Goal: Transaction & Acquisition: Purchase product/service

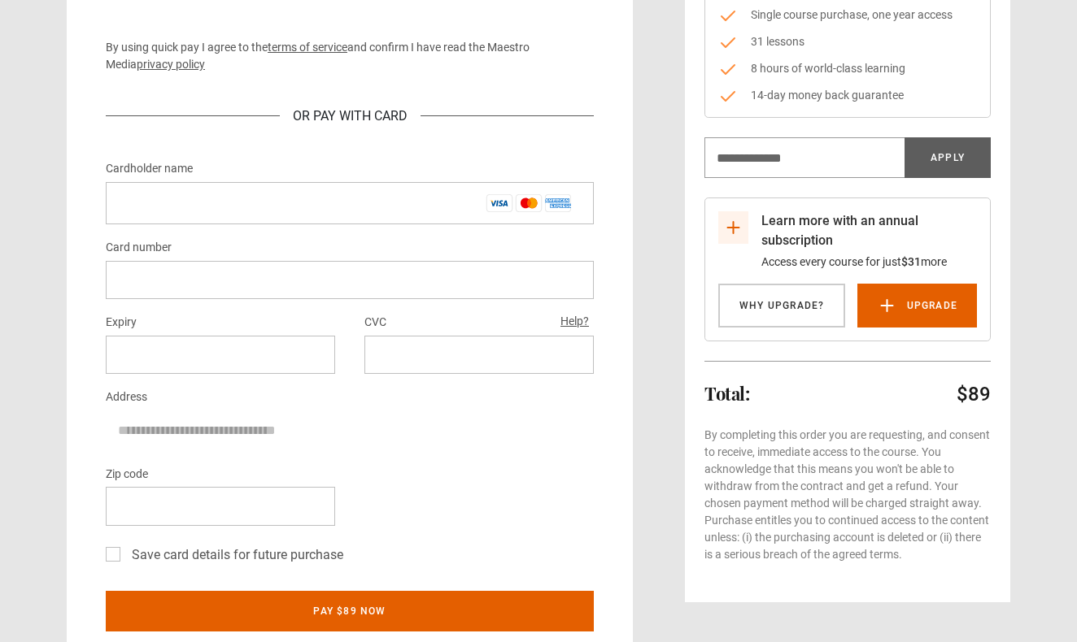
scroll to position [243, 0]
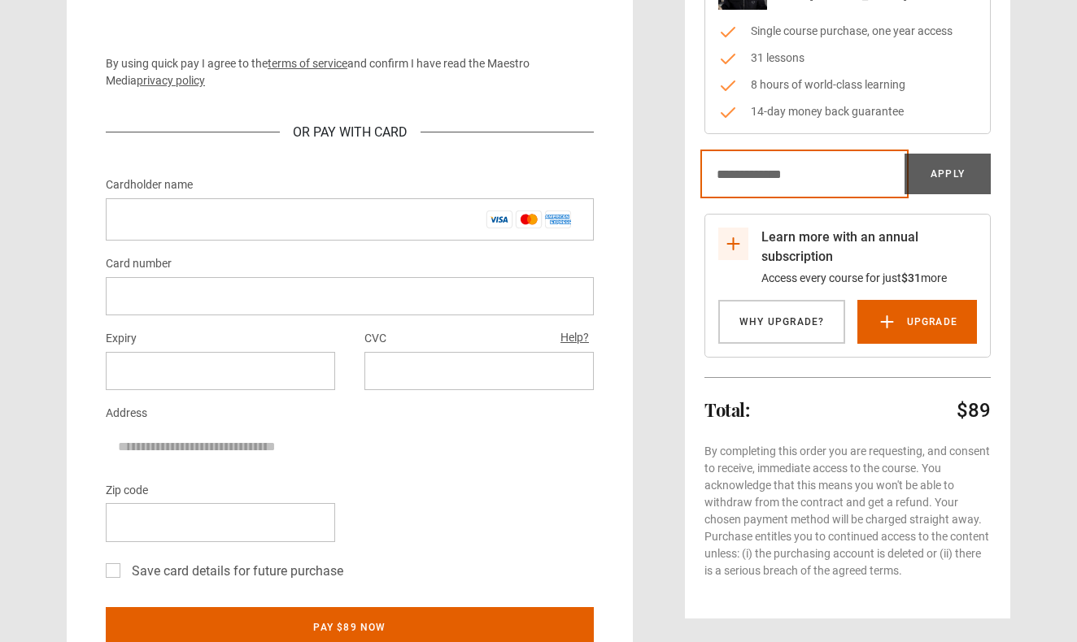
click at [832, 181] on input "Discount code" at bounding box center [804, 174] width 200 height 41
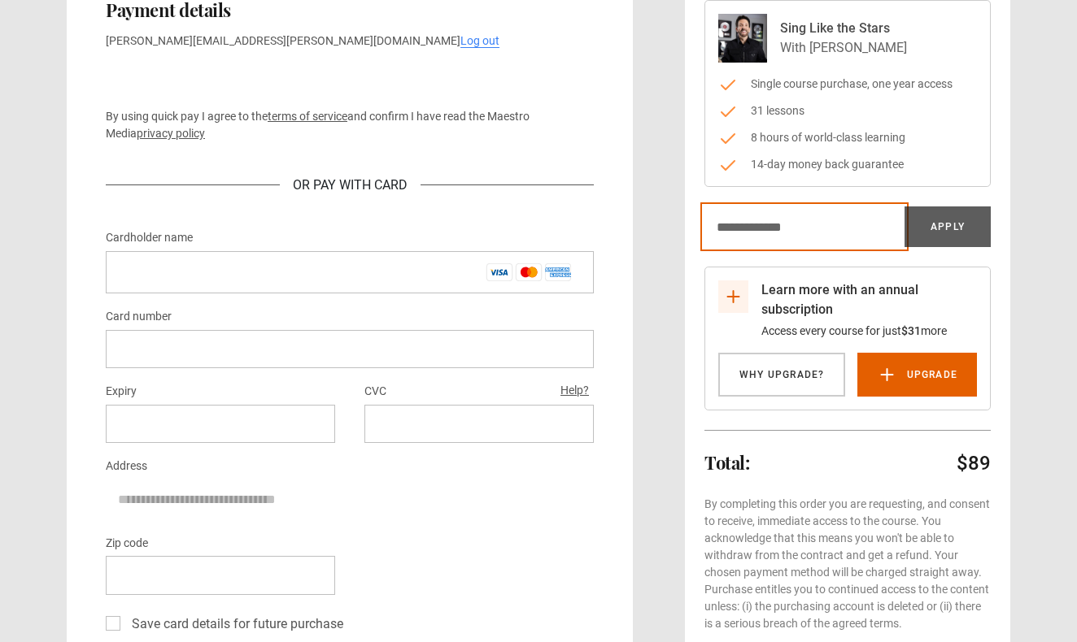
scroll to position [155, 0]
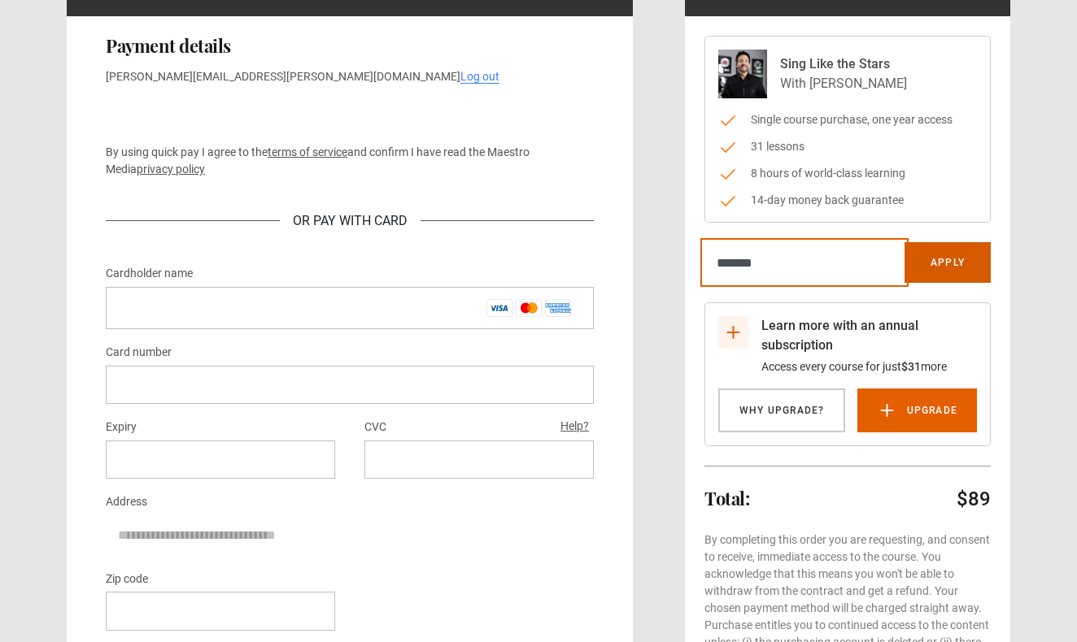
type input "*******"
click at [969, 273] on button "Apply" at bounding box center [947, 262] width 86 height 41
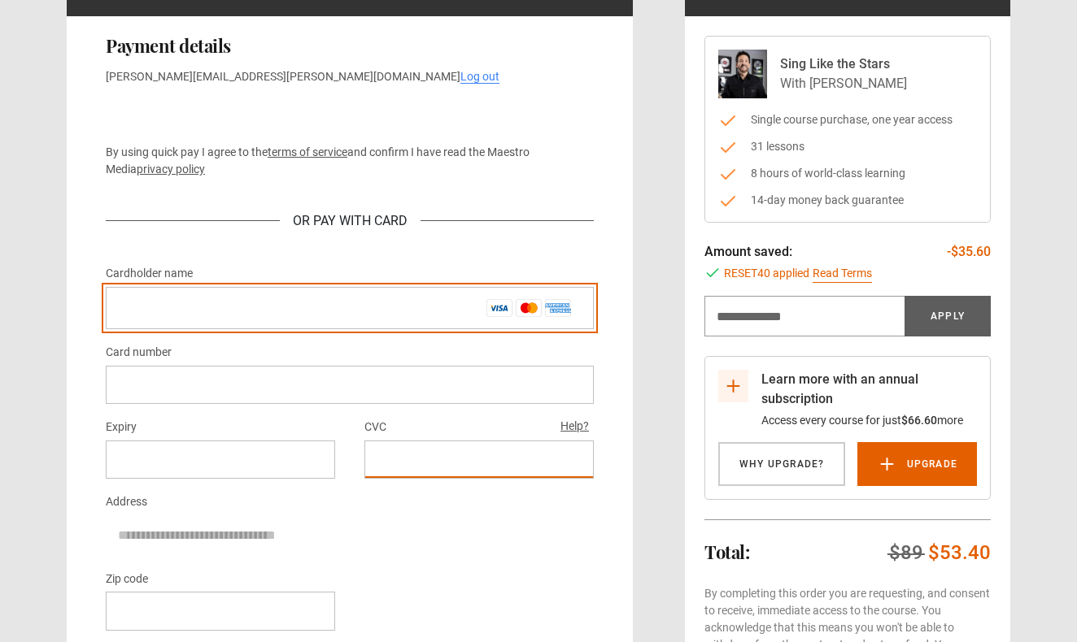
click at [327, 302] on input "Cardholder name *" at bounding box center [350, 308] width 488 height 42
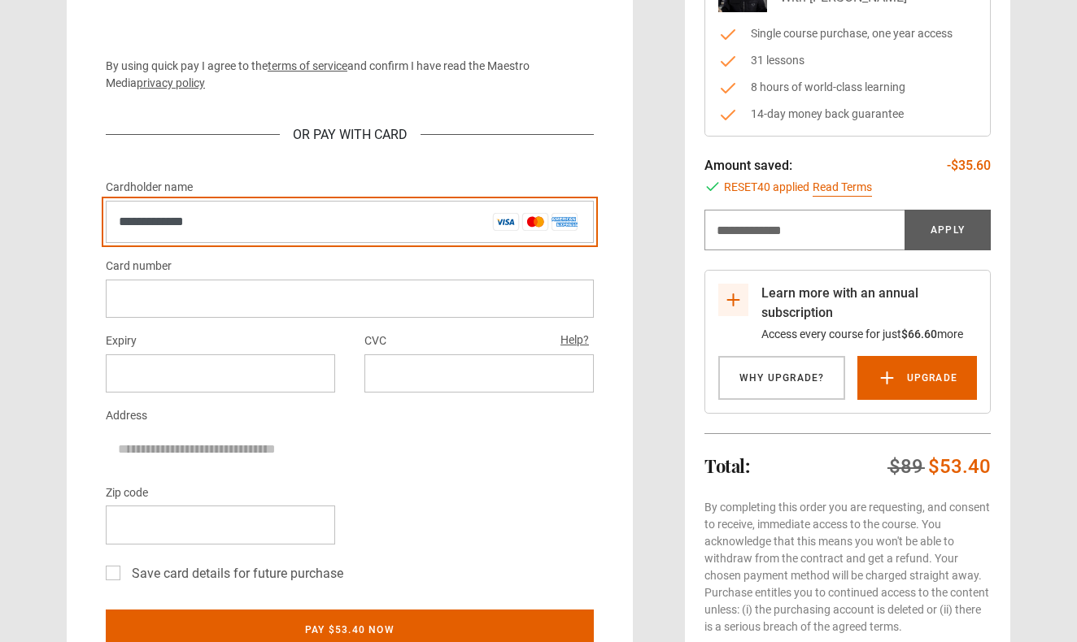
scroll to position [243, 0]
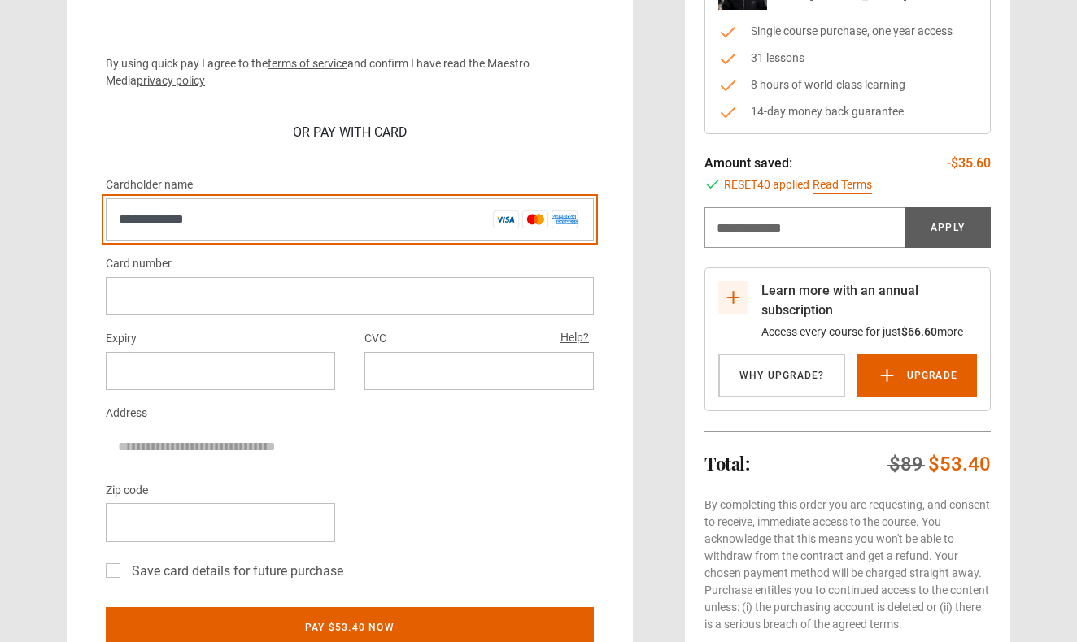
type input "**********"
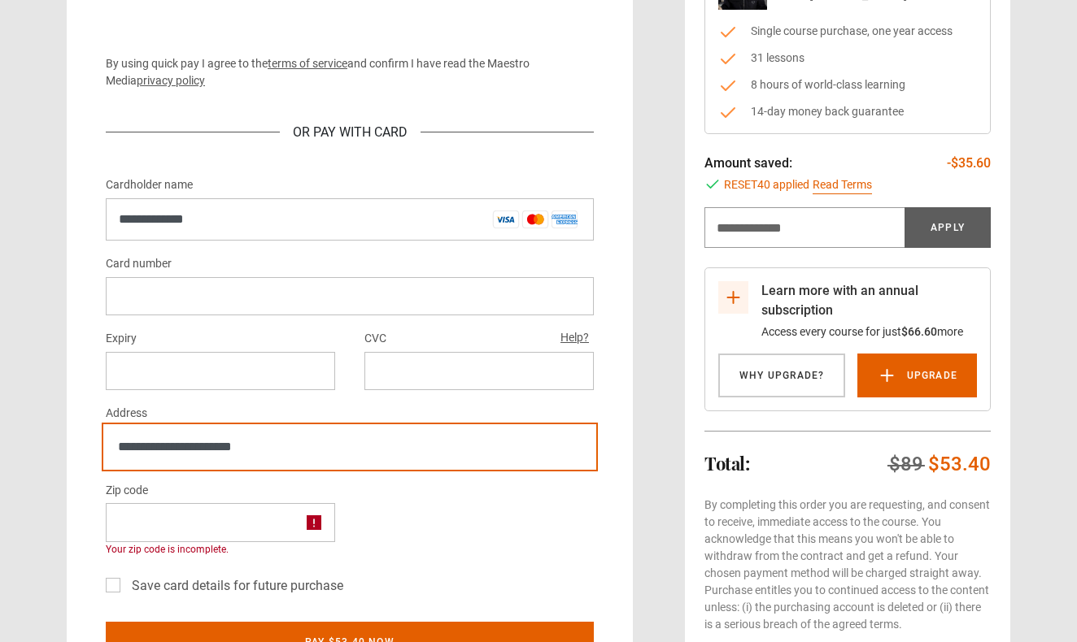
type input "**********"
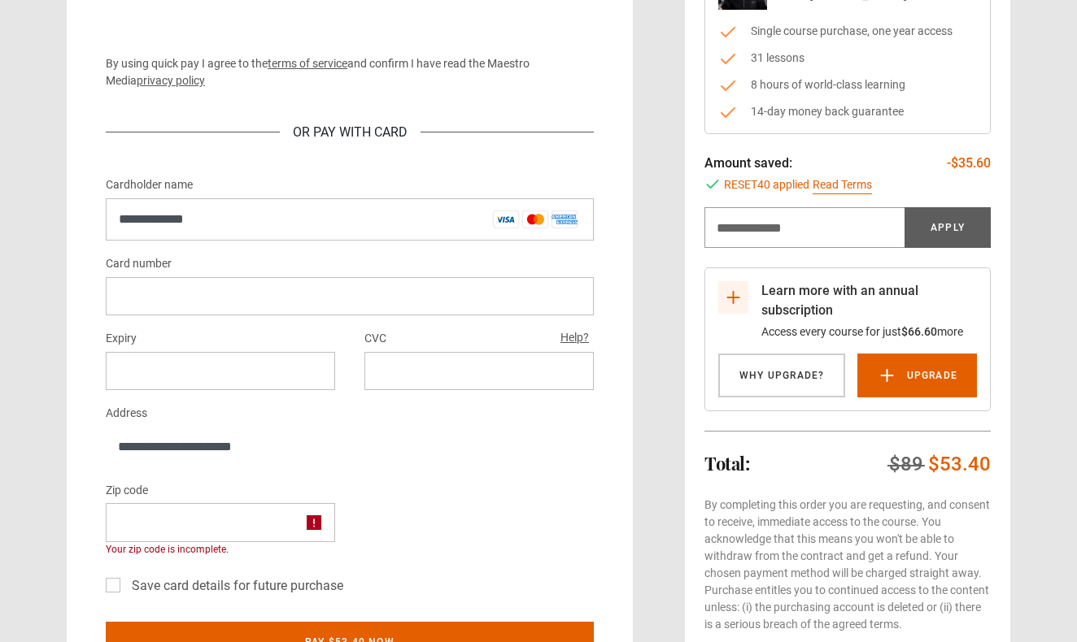
click at [158, 510] on div at bounding box center [220, 522] width 229 height 38
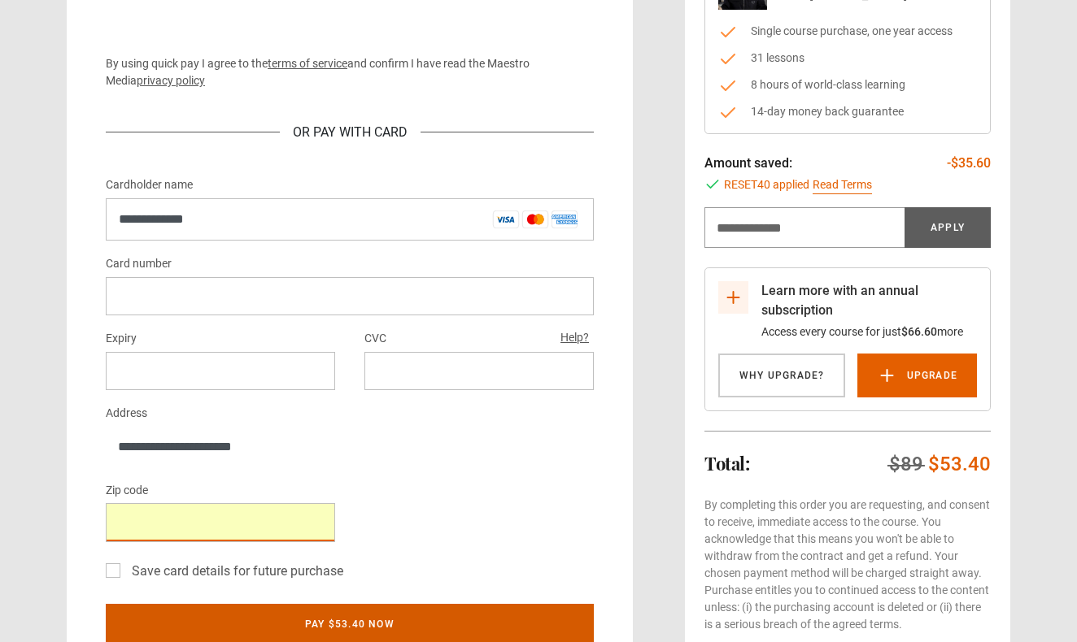
click at [381, 621] on button "Pay $53.40 now" at bounding box center [350, 624] width 488 height 41
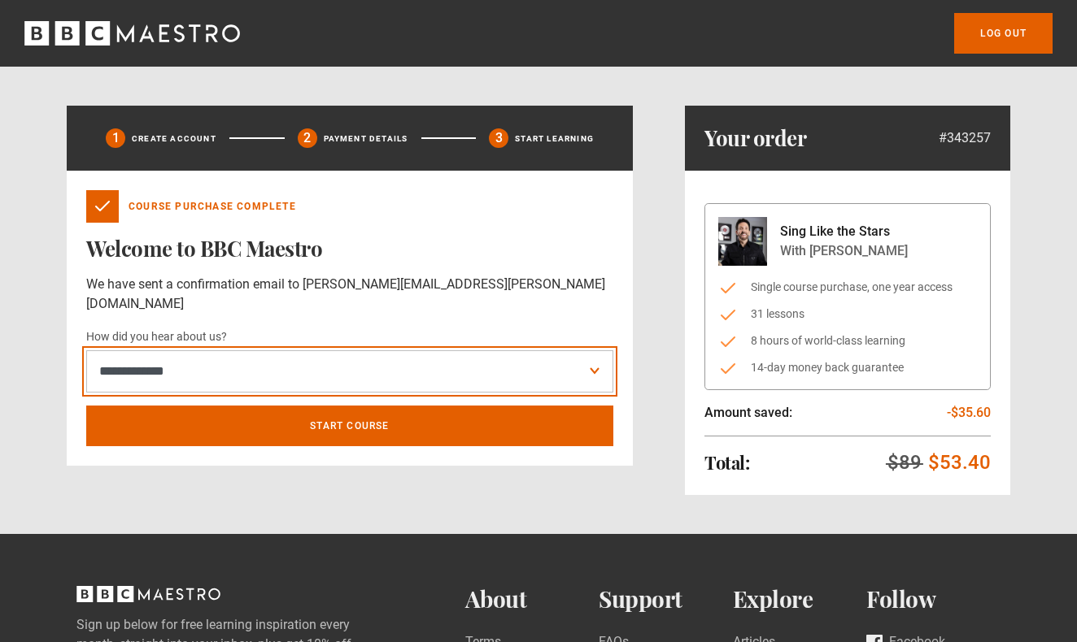
select select "******"
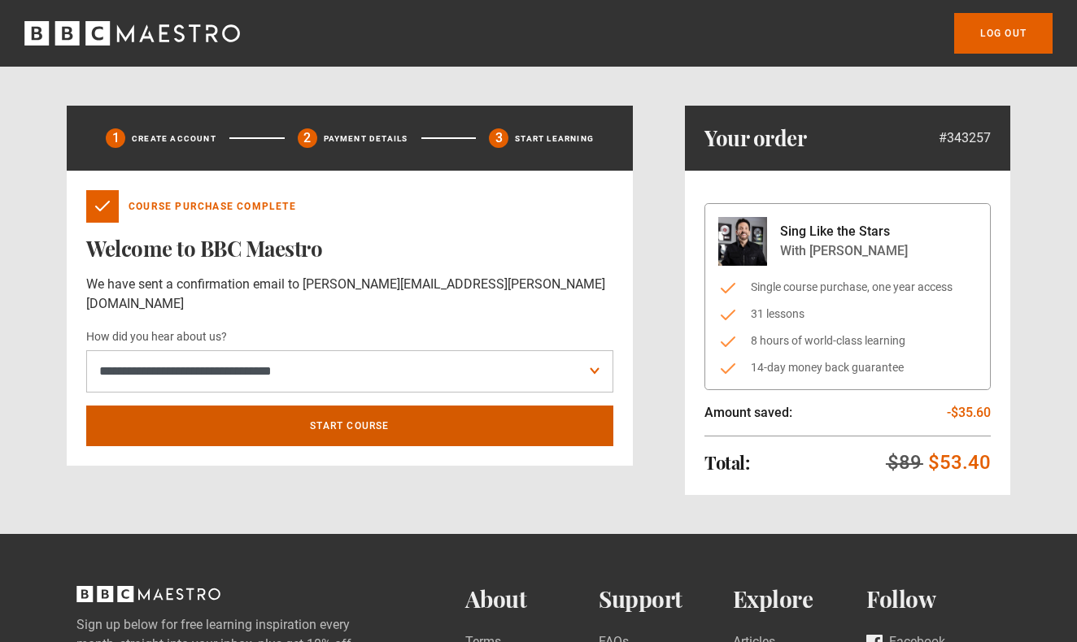
click at [287, 406] on link "Start course" at bounding box center [349, 426] width 527 height 41
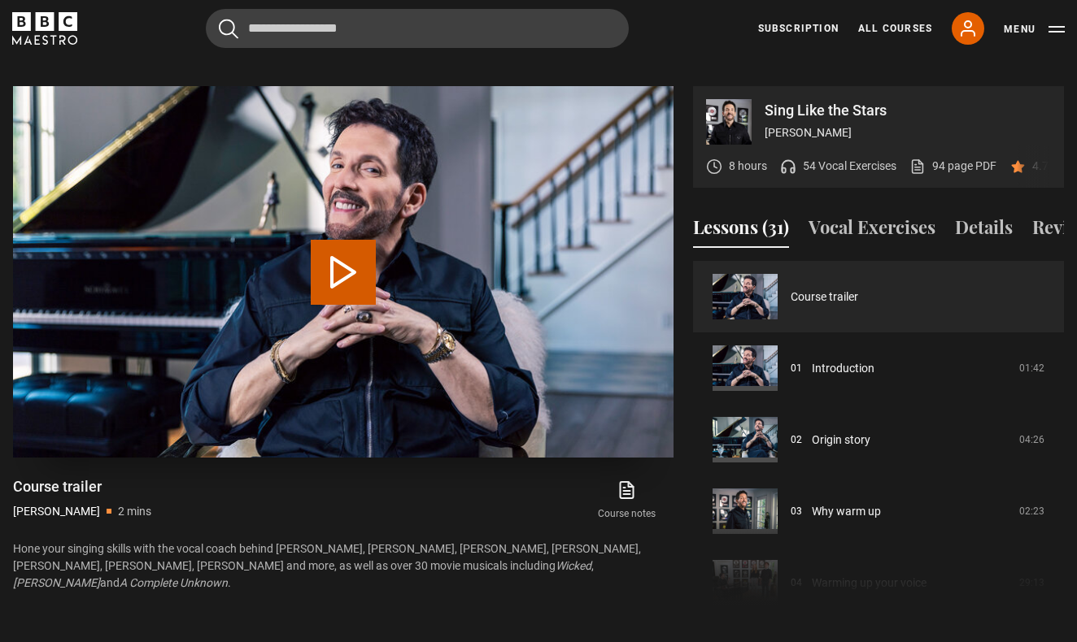
click at [344, 264] on button "Play Video" at bounding box center [343, 272] width 65 height 65
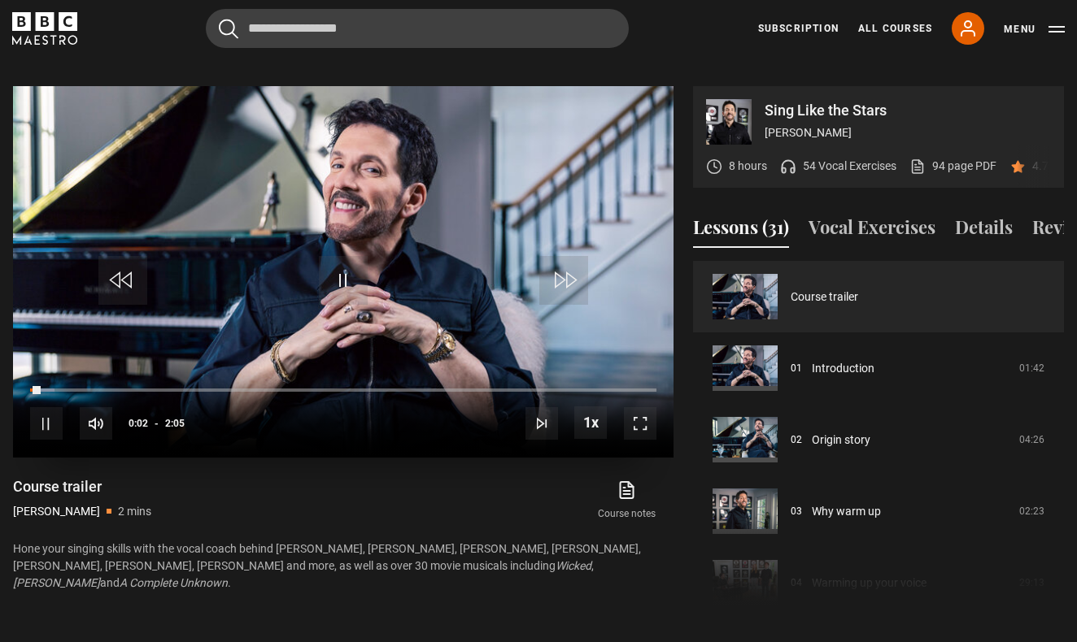
click at [658, 403] on div "10s Skip Back 10 seconds Pause 10s Skip Forward 10 seconds Loaded : 3.93% 0:02 …" at bounding box center [343, 413] width 660 height 90
click at [654, 407] on span "Video Player" at bounding box center [640, 423] width 33 height 33
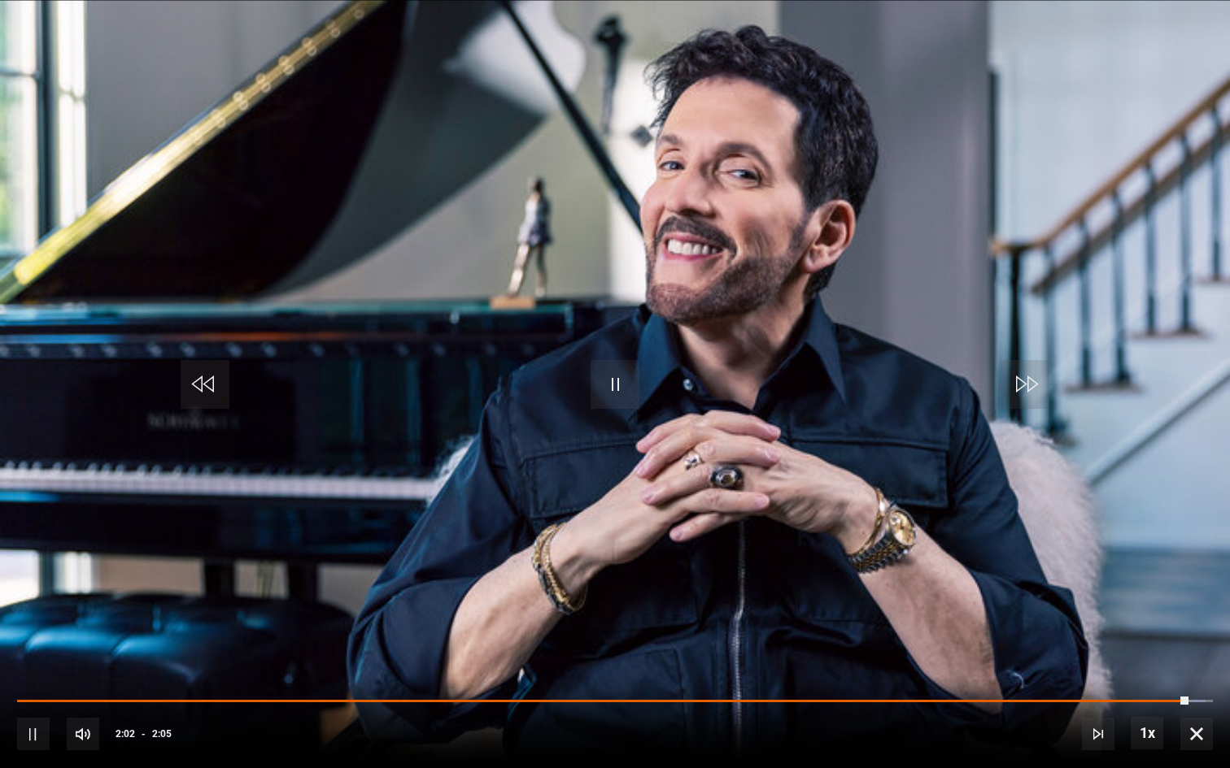
click at [1076, 642] on span "Video Player" at bounding box center [1196, 734] width 33 height 33
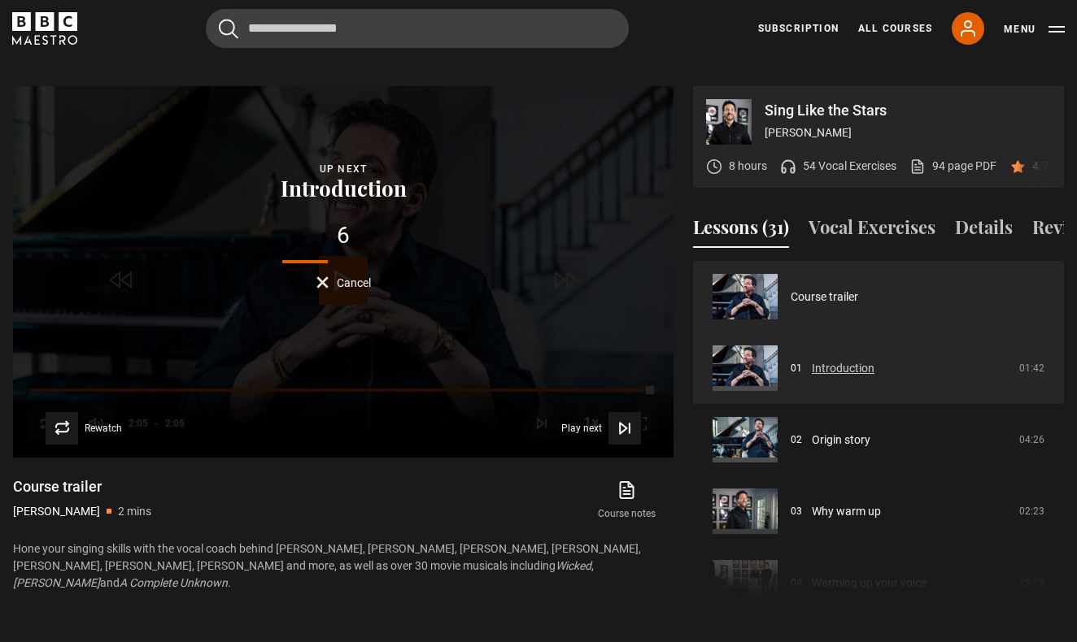
click at [874, 360] on link "Introduction" at bounding box center [843, 368] width 63 height 17
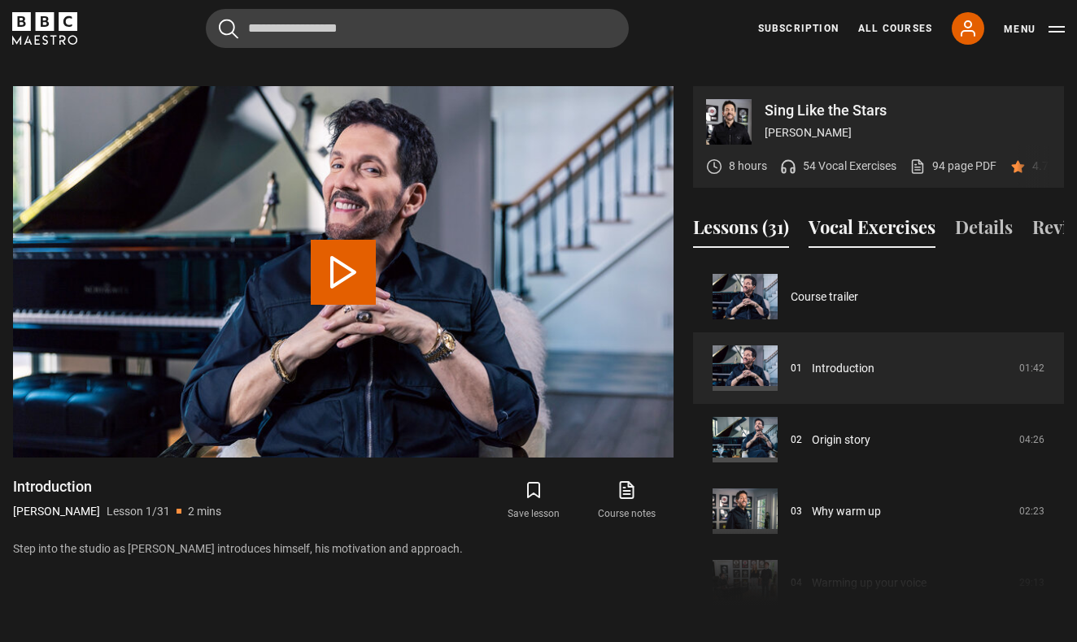
click at [889, 220] on button "Vocal Exercises" at bounding box center [871, 231] width 127 height 34
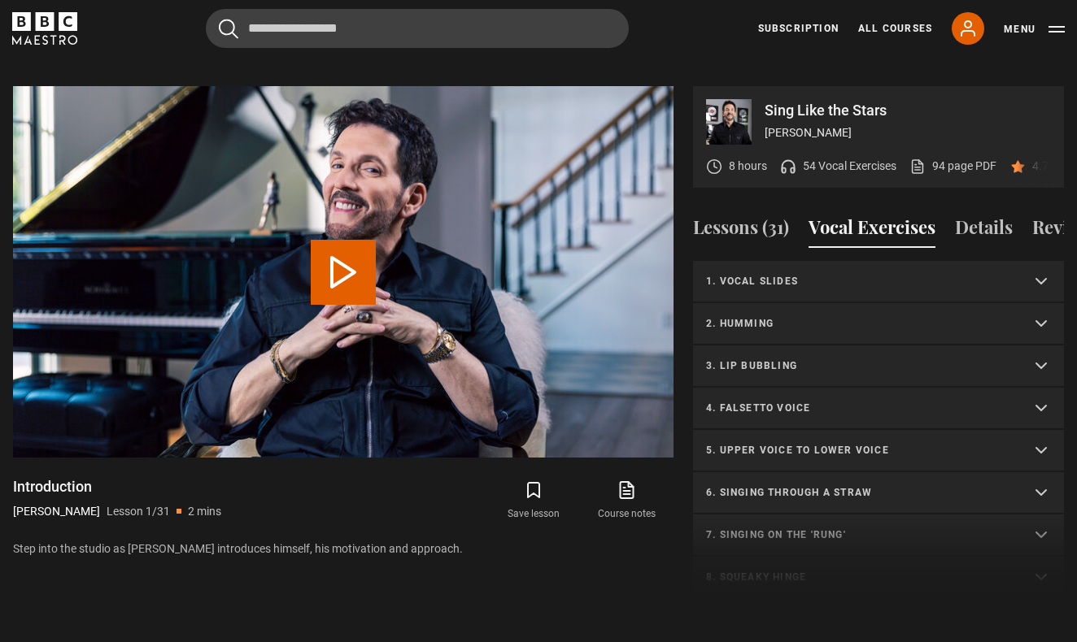
click at [847, 274] on p "1. Vocal slides" at bounding box center [859, 281] width 306 height 15
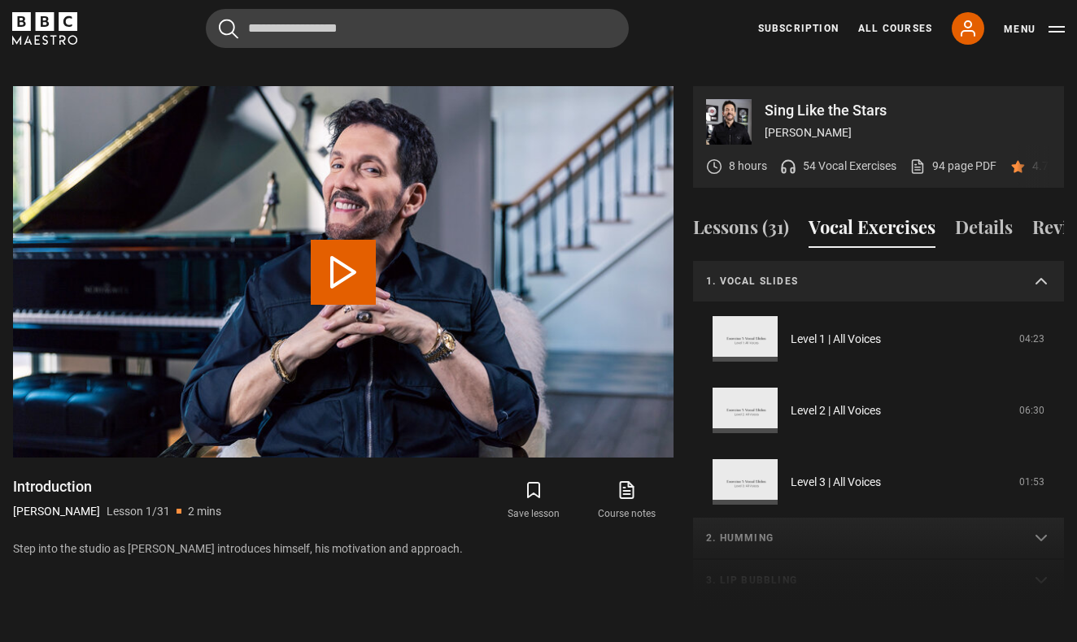
click at [847, 274] on p "1. Vocal slides" at bounding box center [859, 281] width 306 height 15
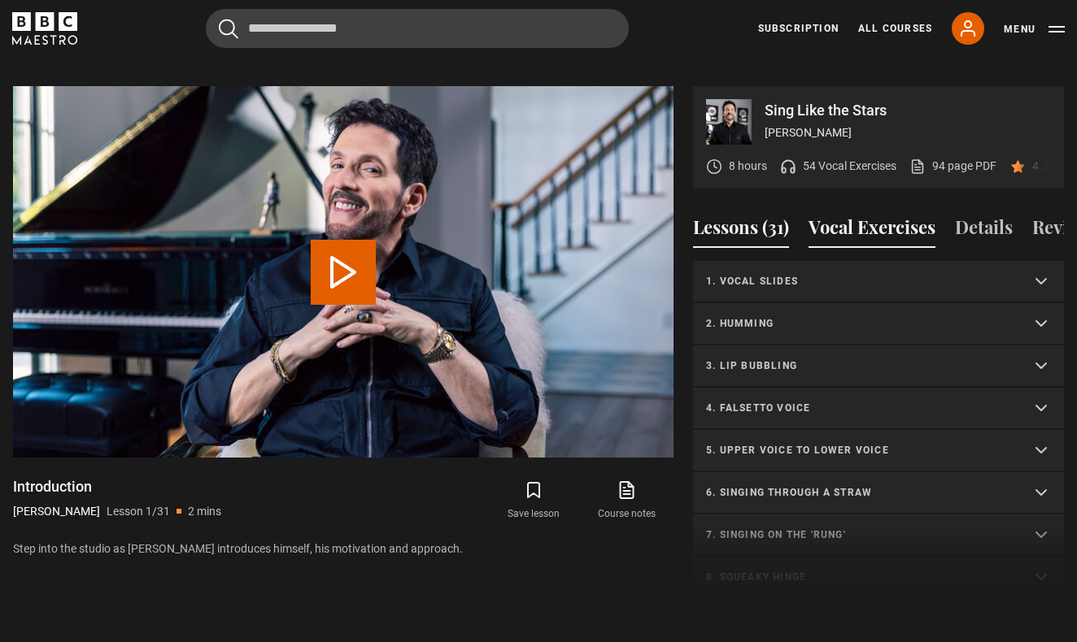
click at [760, 214] on button "Lessons (31)" at bounding box center [741, 231] width 96 height 34
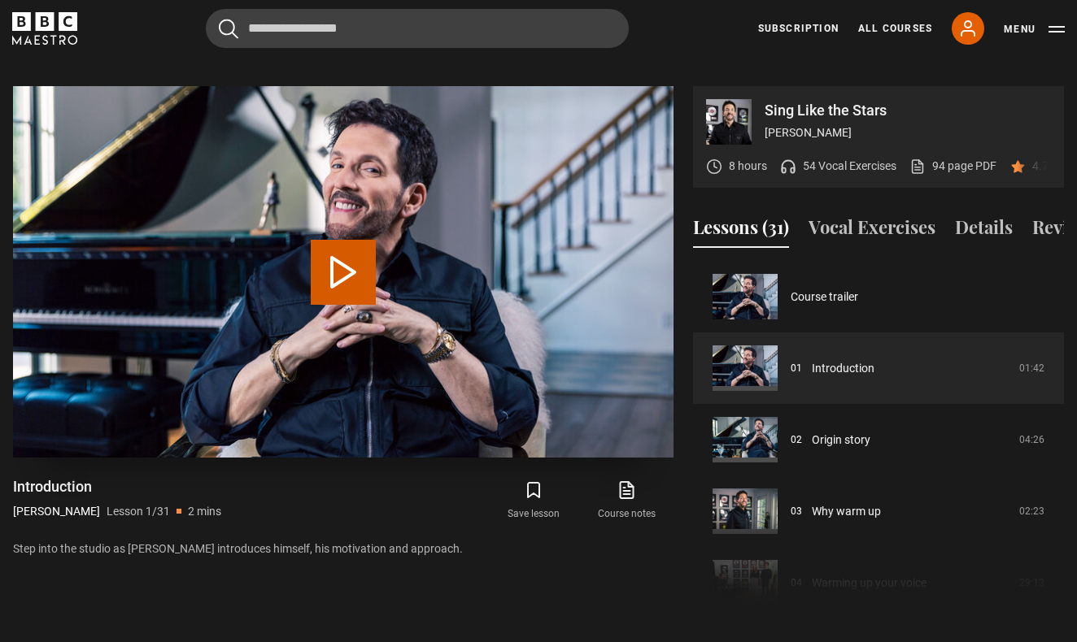
click at [344, 255] on button "Play Lesson Introduction" at bounding box center [343, 272] width 65 height 65
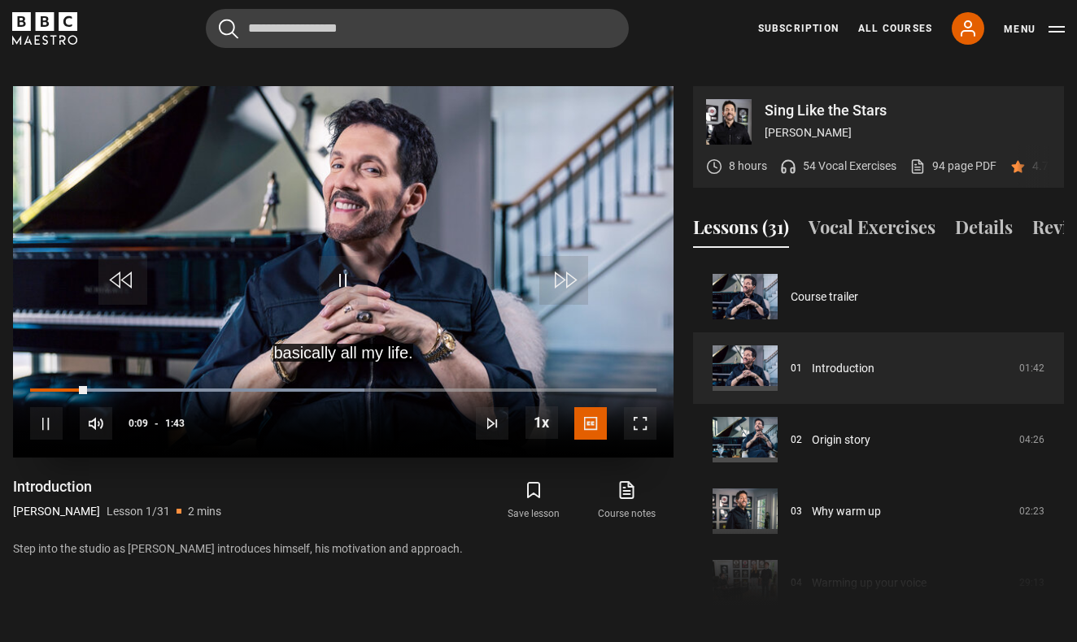
click at [653, 407] on span "Video Player" at bounding box center [640, 423] width 33 height 33
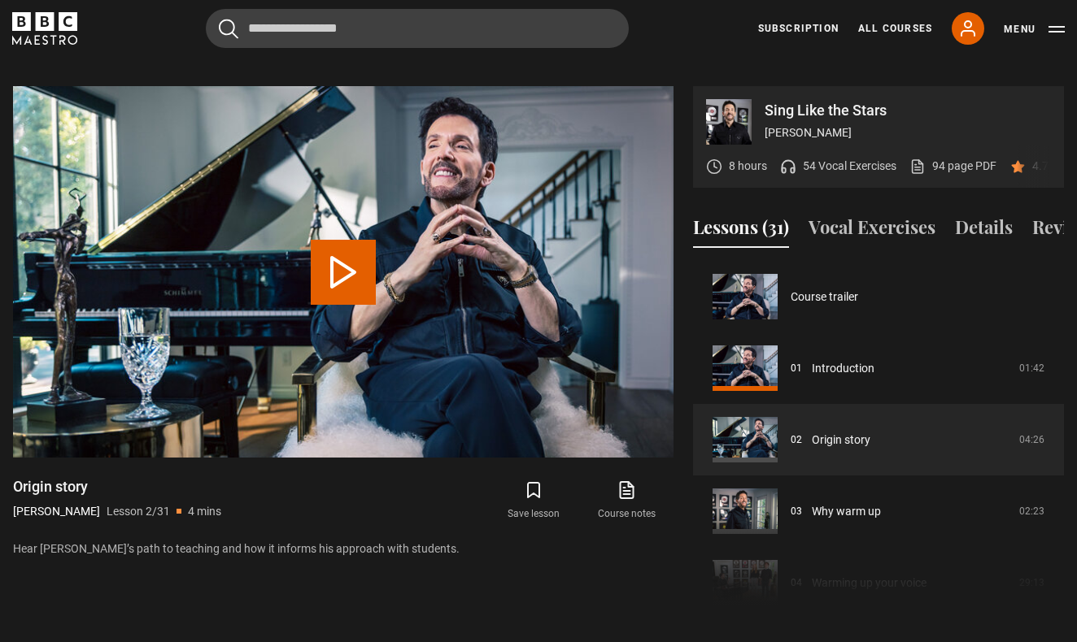
scroll to position [72, 0]
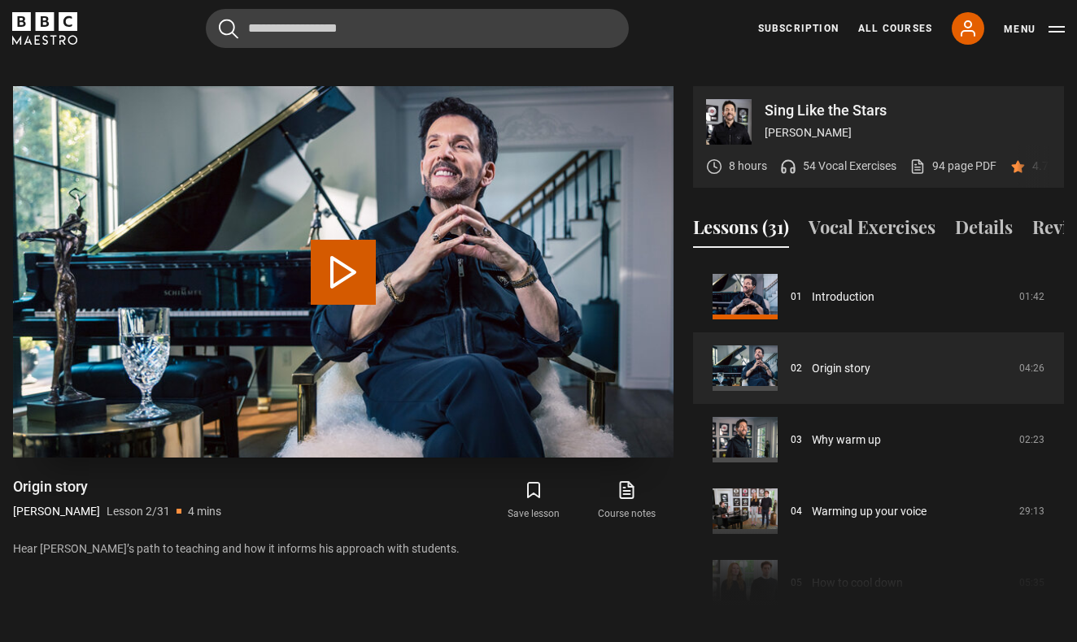
click at [326, 249] on button "Play Lesson Origin story" at bounding box center [343, 272] width 65 height 65
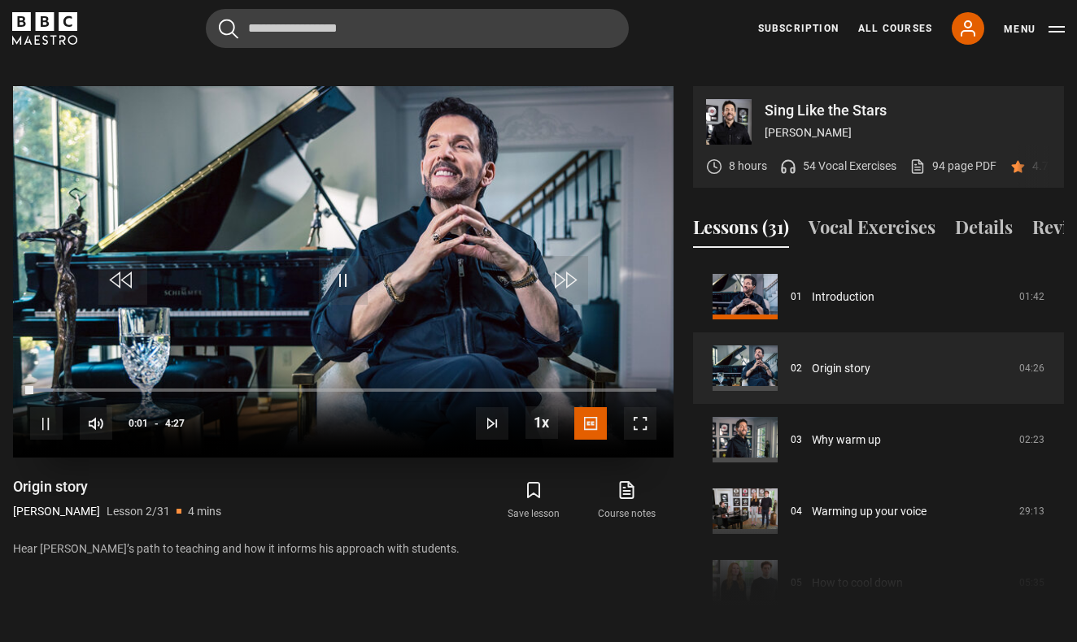
click at [642, 407] on span "Video Player" at bounding box center [640, 423] width 33 height 33
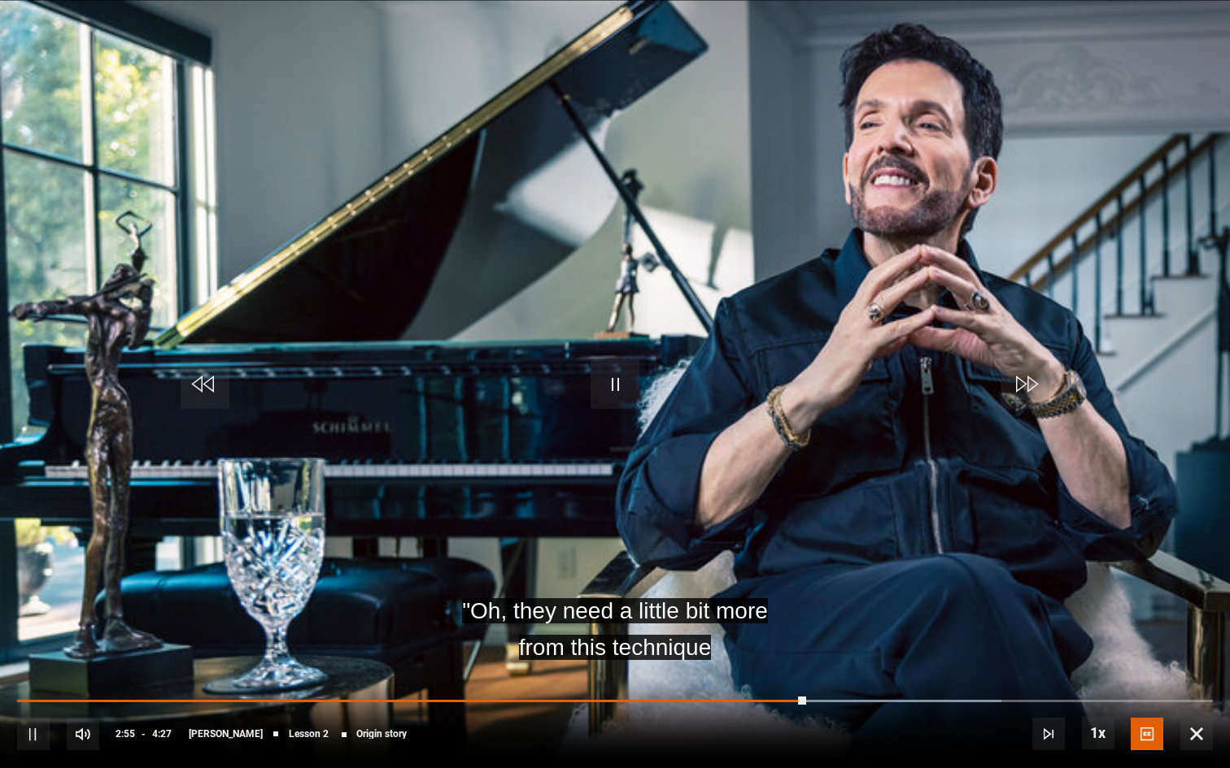
click at [1076, 642] on div "10s Skip Back 10 seconds Pause 10s Skip Forward 10 seconds Loaded : 82.29% 2:56…" at bounding box center [615, 723] width 1230 height 90
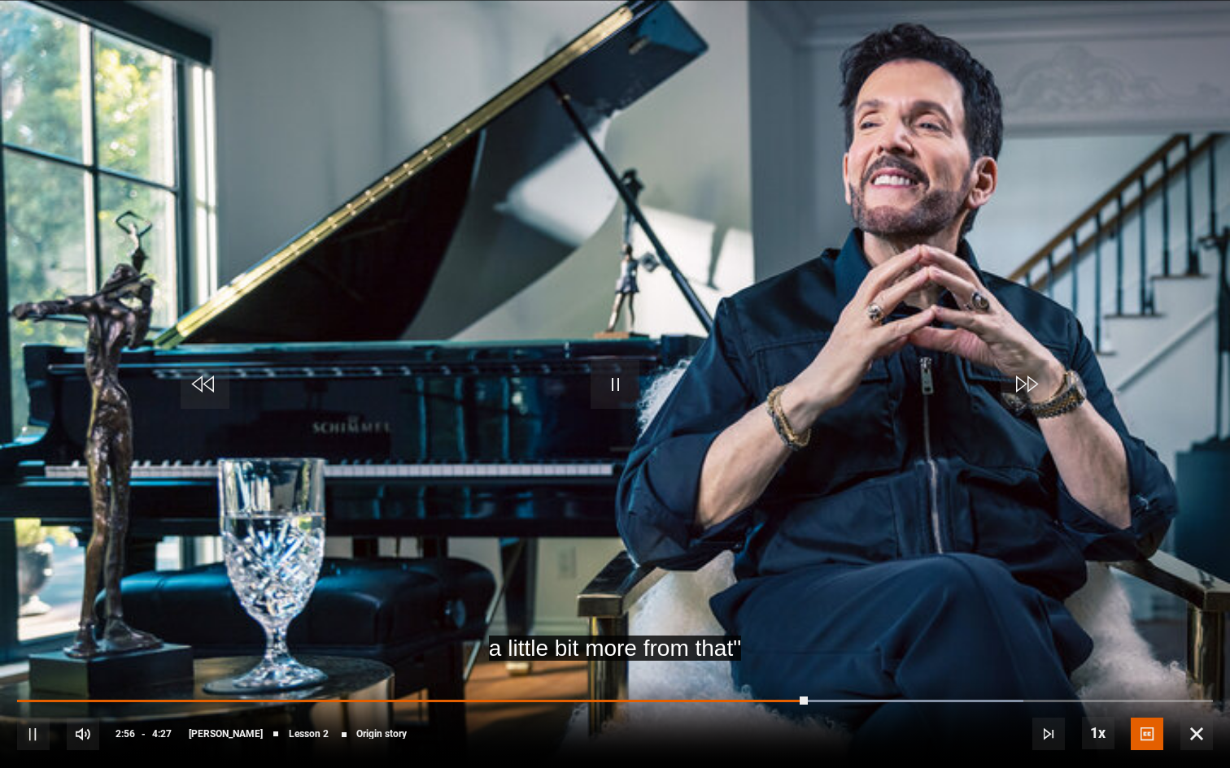
click at [1076, 642] on span "Video Player" at bounding box center [1196, 734] width 33 height 33
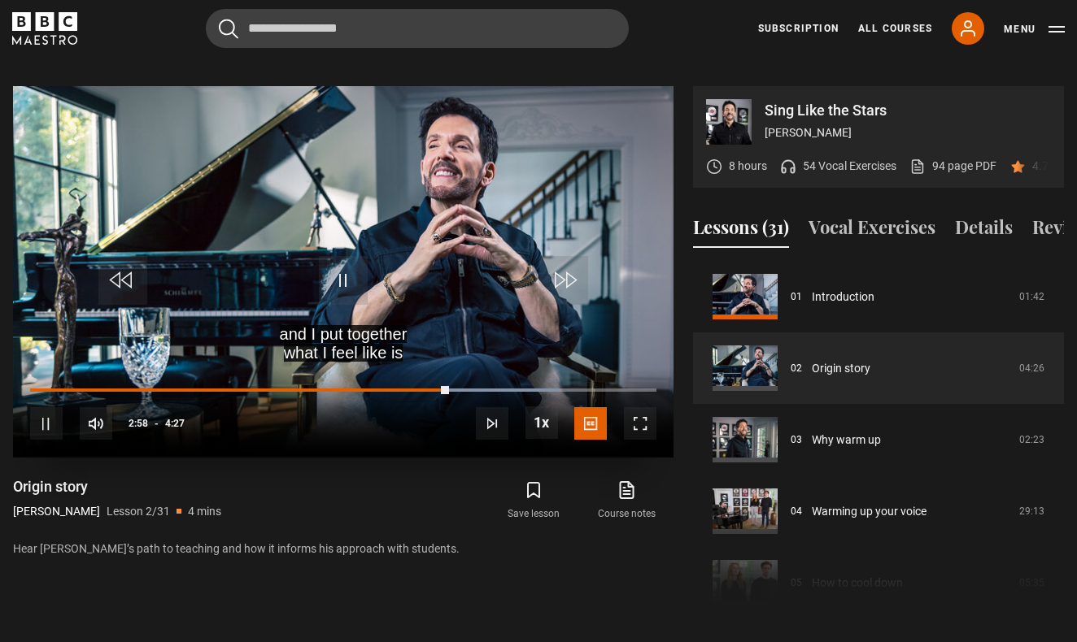
click at [340, 256] on span "Video Player" at bounding box center [343, 280] width 49 height 49
click at [343, 264] on span "Video Player" at bounding box center [343, 280] width 49 height 49
click at [633, 407] on span "Video Player" at bounding box center [640, 423] width 33 height 33
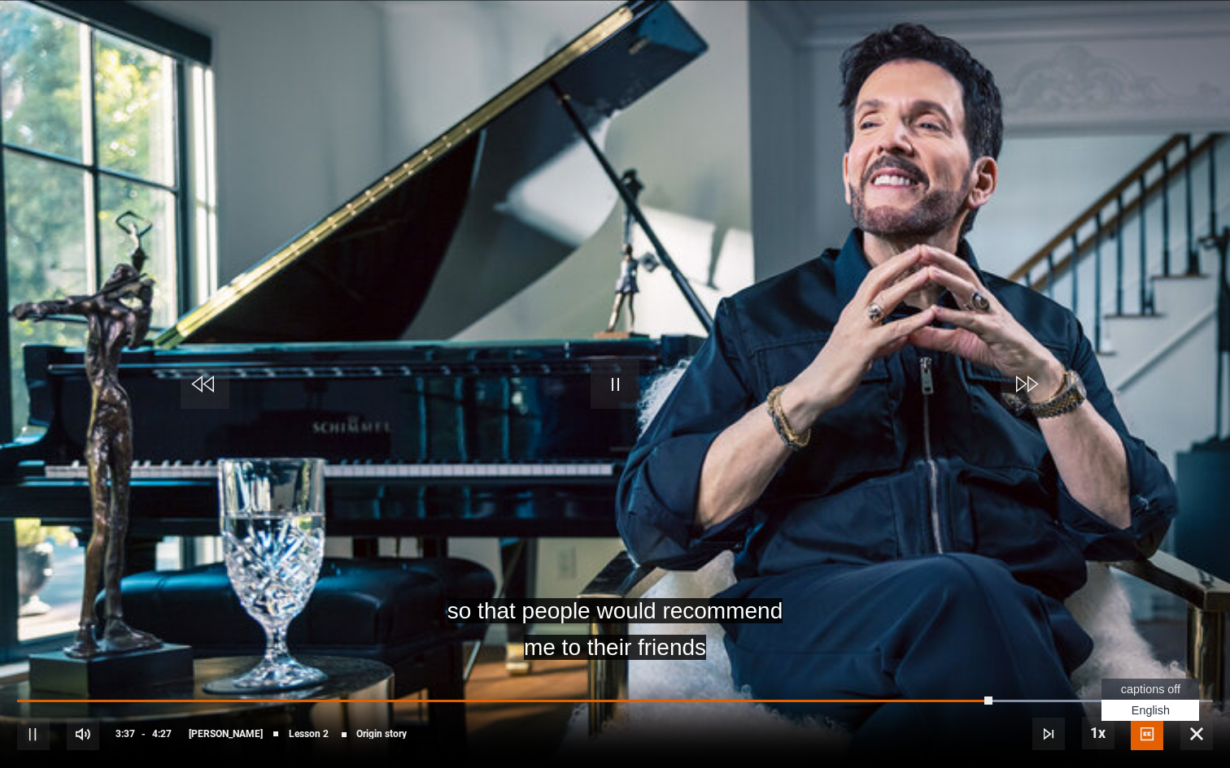
click at [1076, 642] on span "Video Player" at bounding box center [1146, 734] width 33 height 33
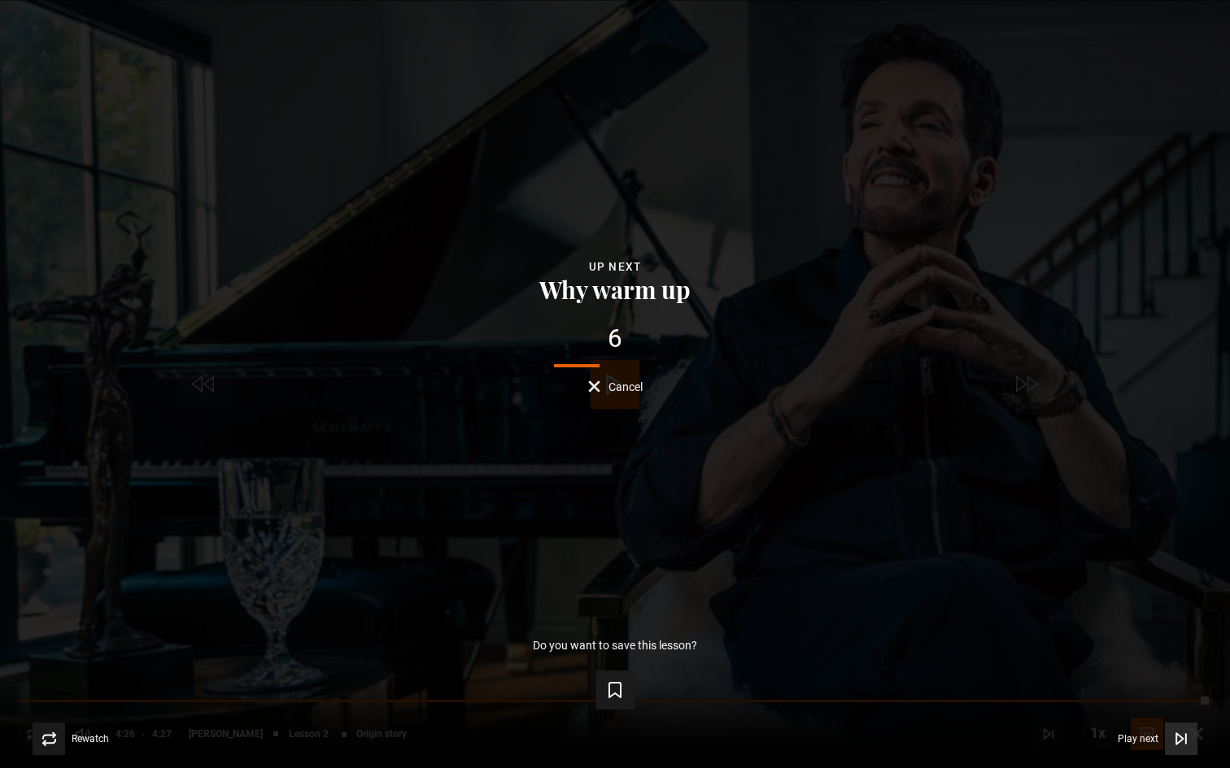
click at [1076, 642] on icon "Video Player" at bounding box center [1186, 739] width 0 height 10
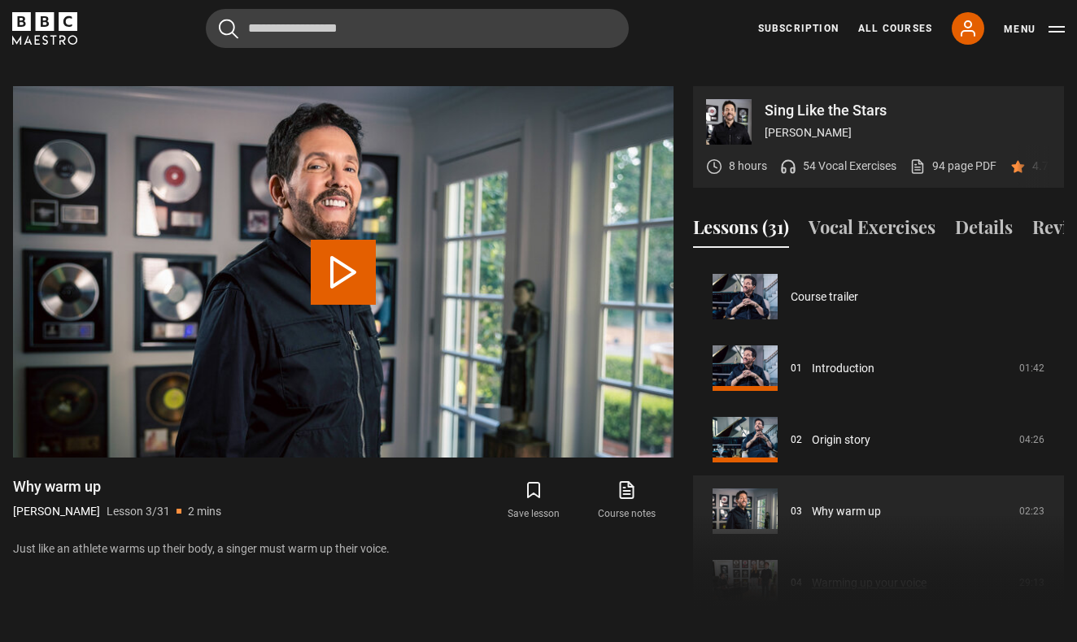
scroll to position [143, 0]
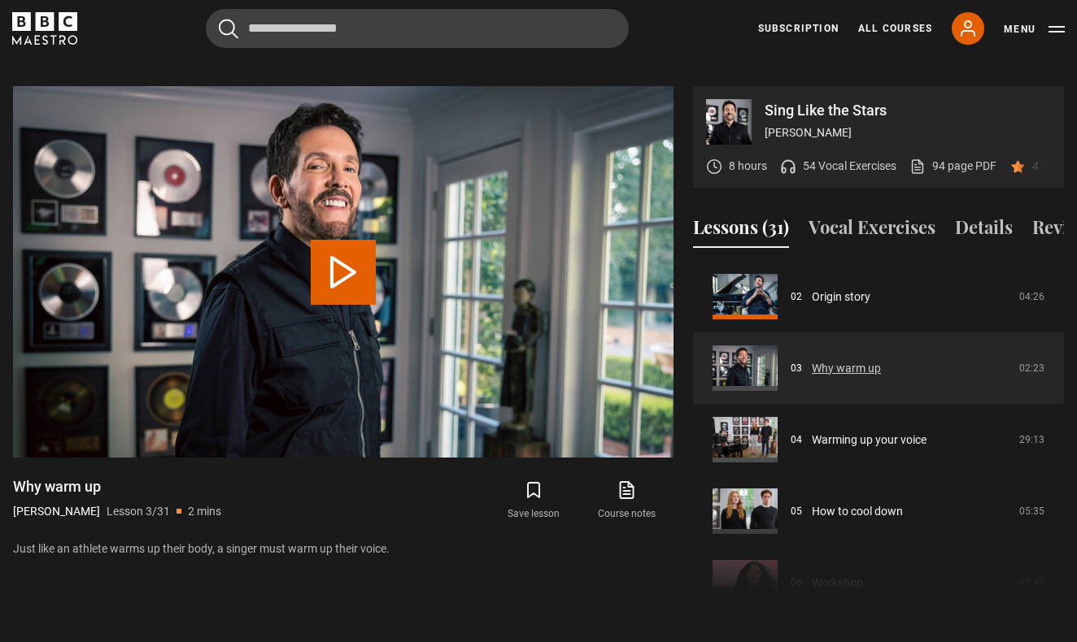
click at [881, 360] on link "Why warm up" at bounding box center [846, 368] width 69 height 17
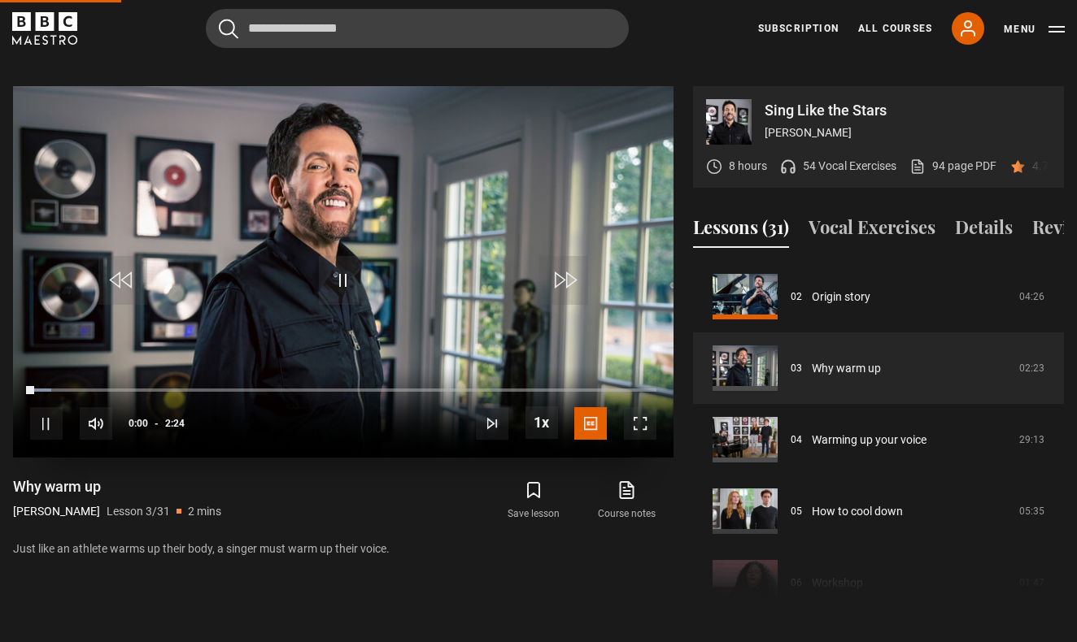
click at [654, 368] on div "10s Skip Back 10 seconds Pause 10s Skip Forward 10 seconds Loaded : 3.41% 0:00 …" at bounding box center [343, 413] width 660 height 90
click at [660, 368] on div "10s Skip Back 10 seconds Pause 10s Skip Forward 10 seconds Loaded : 3.41% 0:01 …" at bounding box center [343, 413] width 660 height 90
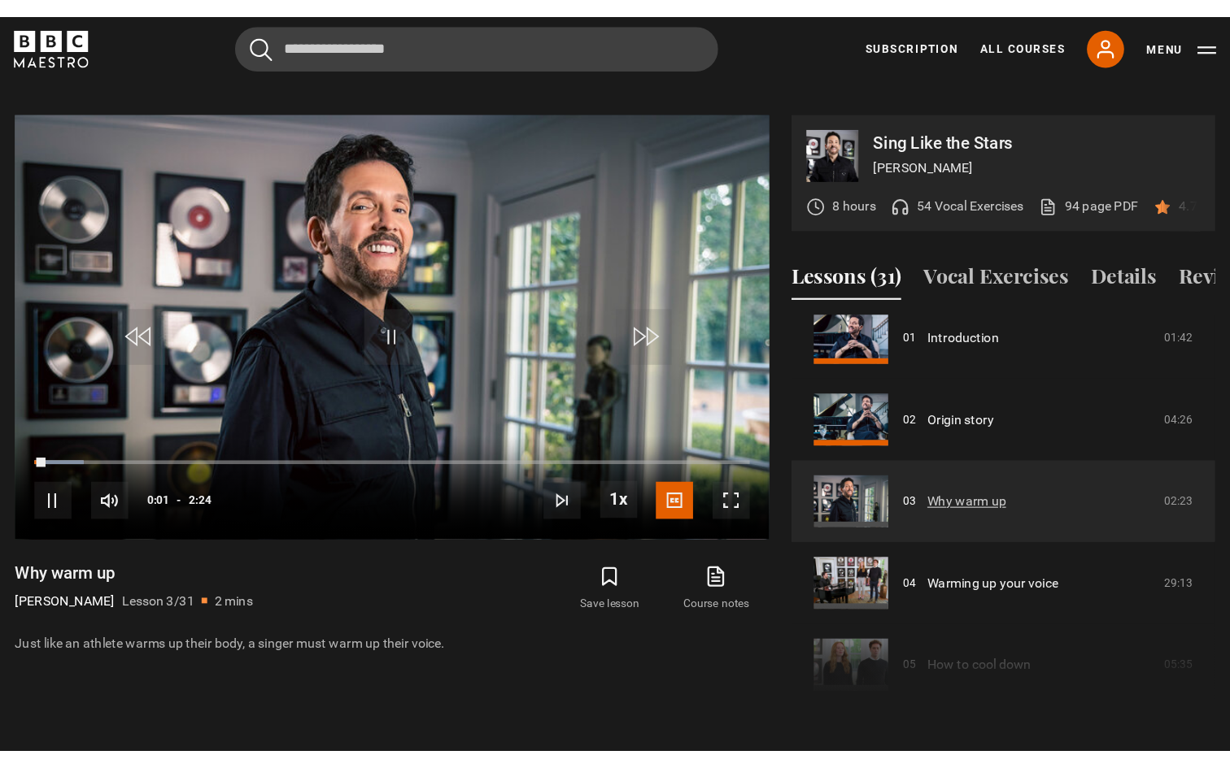
scroll to position [85, 0]
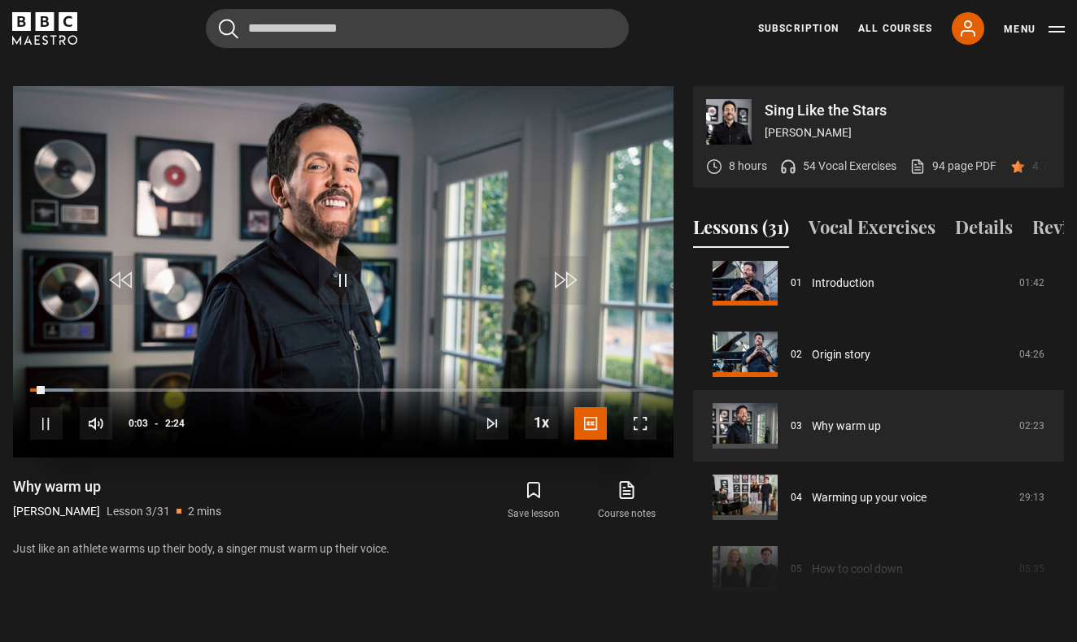
click at [644, 407] on span "Video Player" at bounding box center [640, 423] width 33 height 33
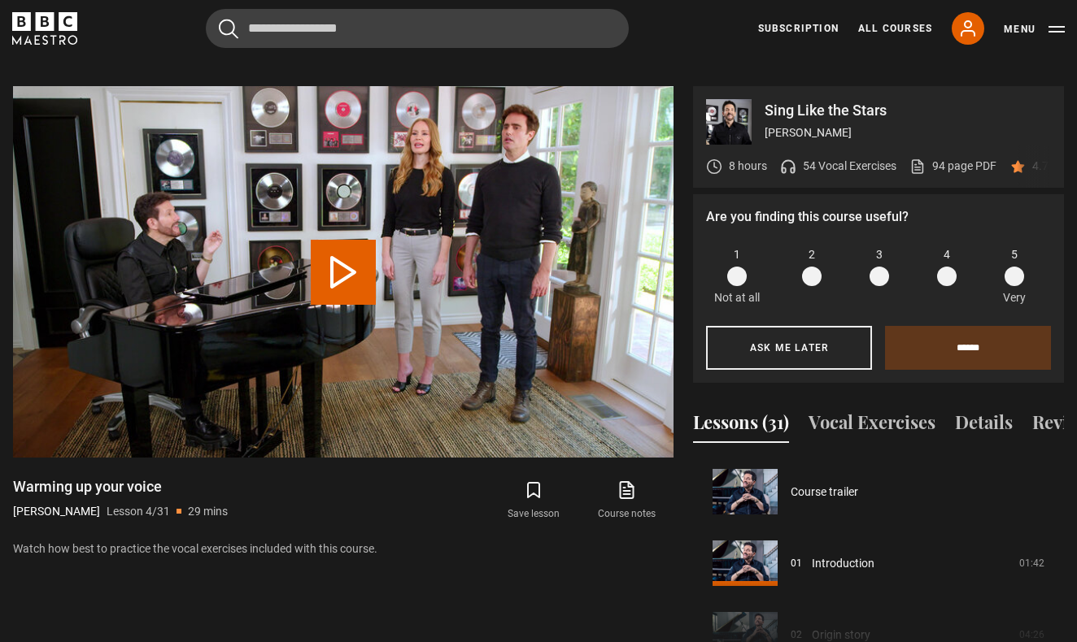
scroll to position [215, 0]
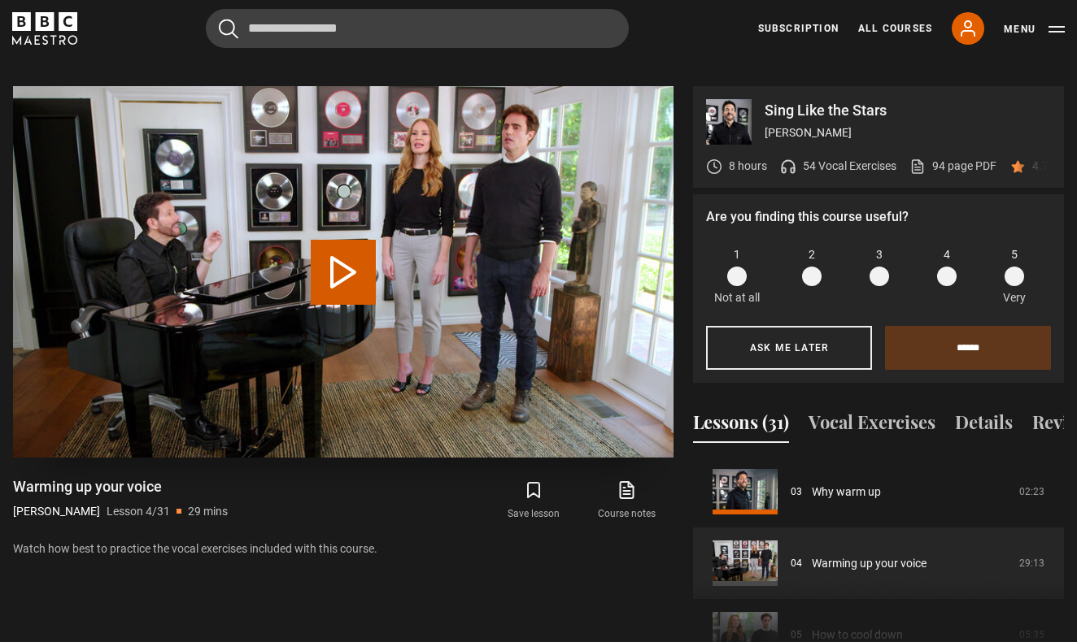
click at [353, 255] on button "Play Lesson Warming up your voice" at bounding box center [343, 272] width 65 height 65
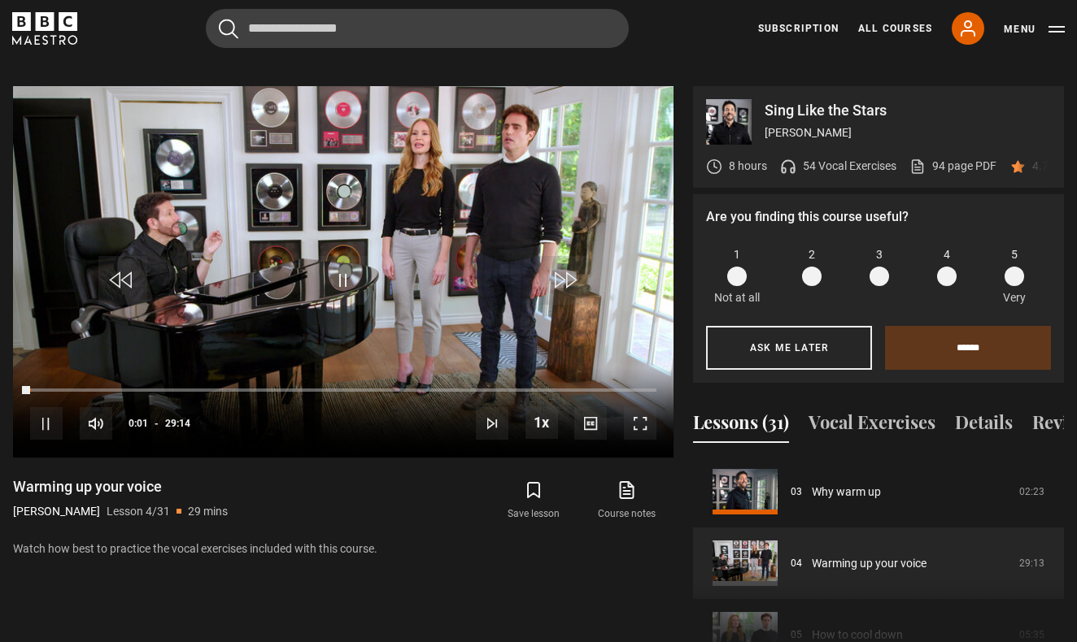
click at [1010, 267] on span at bounding box center [1014, 277] width 20 height 20
click at [990, 326] on input "******" at bounding box center [968, 348] width 166 height 44
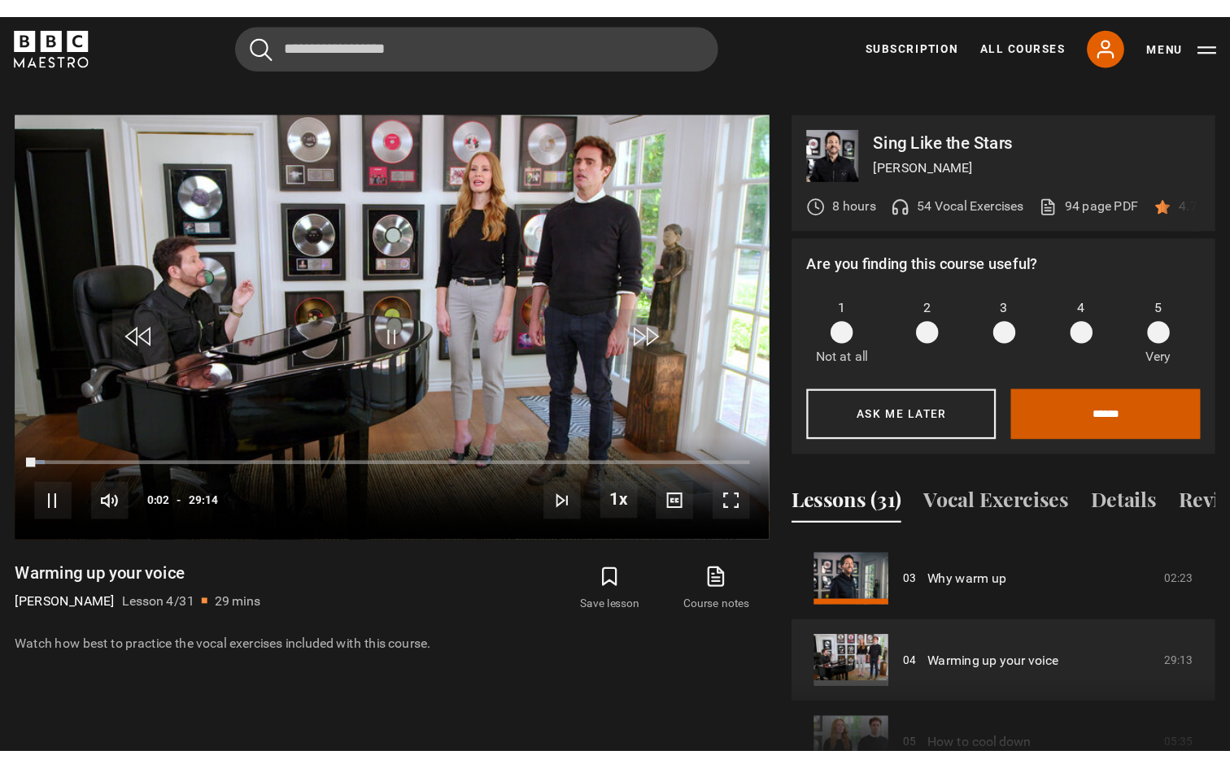
scroll to position [828, 0]
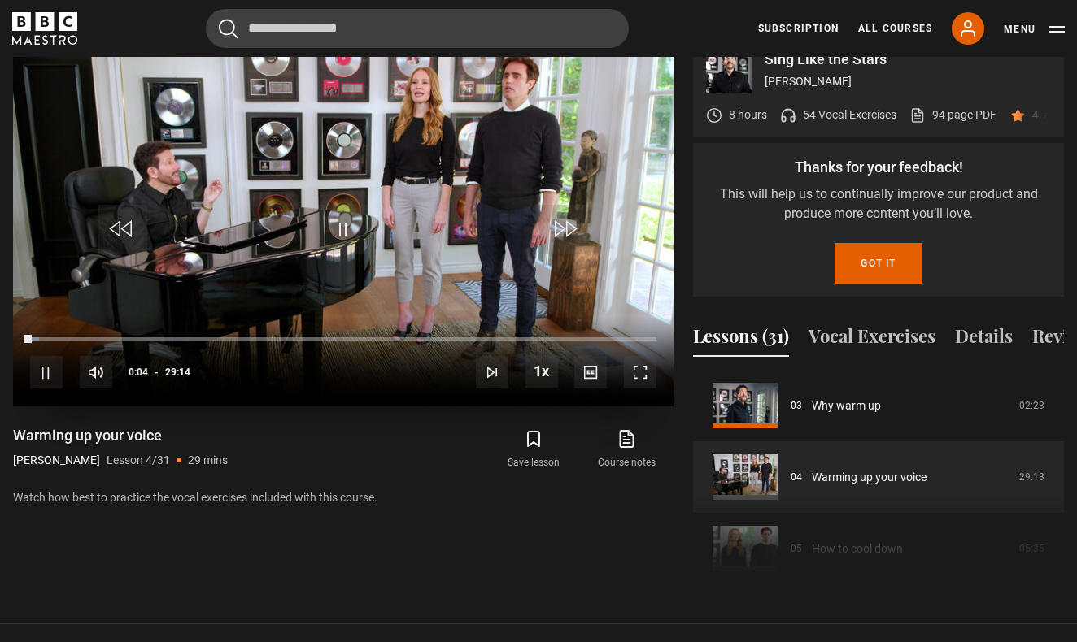
click at [642, 356] on span "Video Player" at bounding box center [640, 372] width 33 height 33
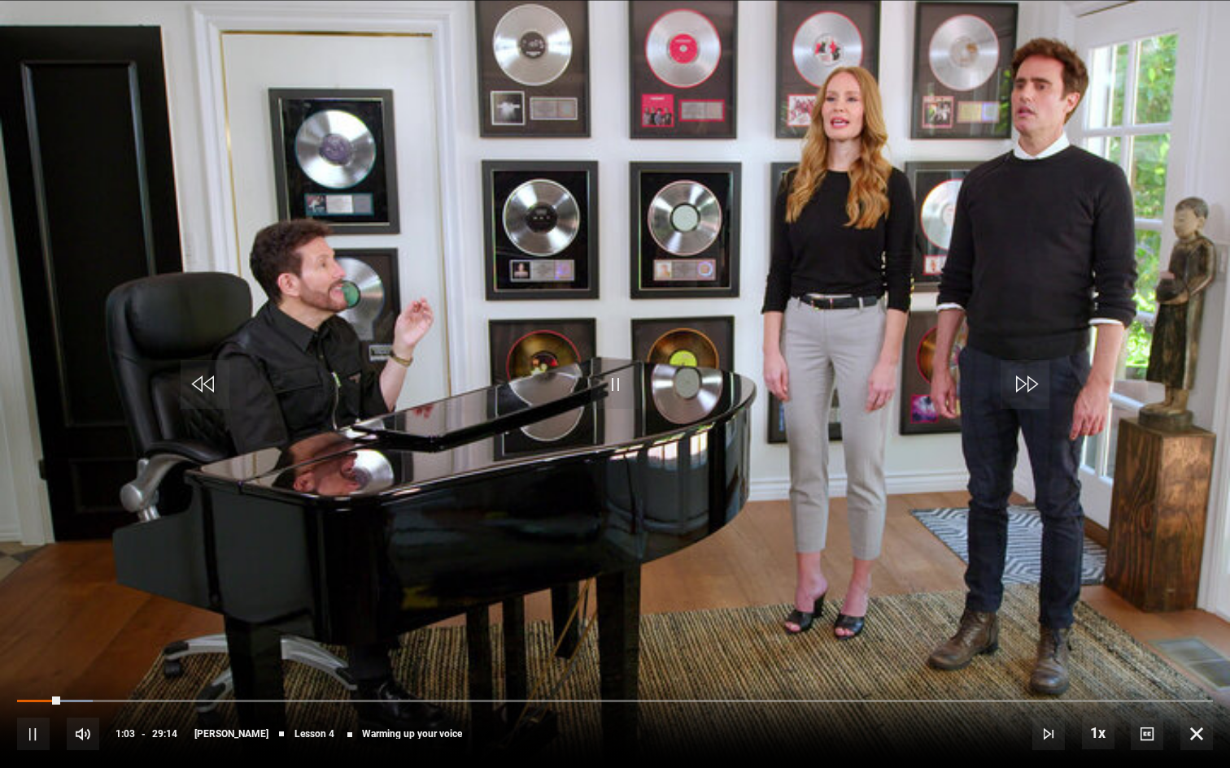
click at [611, 381] on span "Video Player" at bounding box center [614, 384] width 49 height 49
click at [681, 388] on video "Video Player" at bounding box center [615, 384] width 1230 height 768
click at [616, 385] on span "Video Player" at bounding box center [614, 384] width 49 height 49
click at [612, 375] on span "Video Player" at bounding box center [614, 384] width 49 height 49
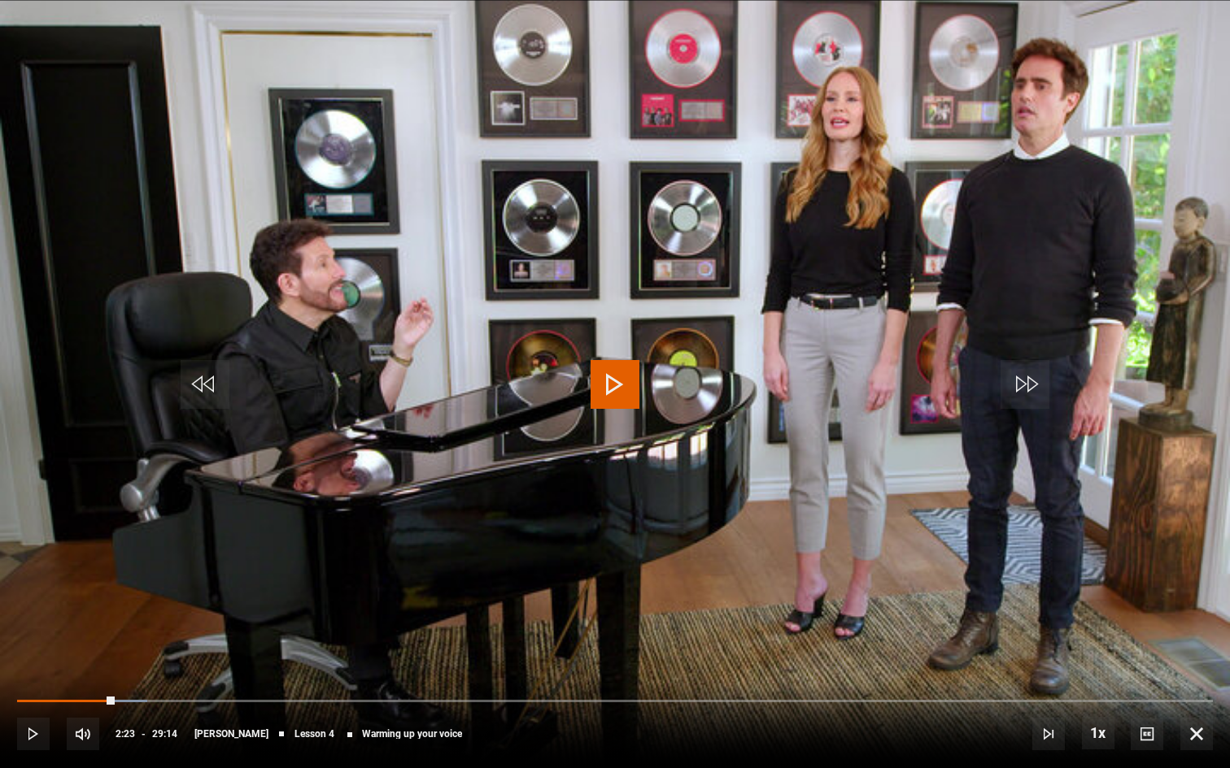
click at [616, 385] on span "Video Player" at bounding box center [614, 384] width 49 height 49
click at [1076, 346] on video "Video Player" at bounding box center [615, 384] width 1230 height 768
click at [1036, 266] on video "Video Player" at bounding box center [615, 384] width 1230 height 768
